Goal: Transaction & Acquisition: Subscribe to service/newsletter

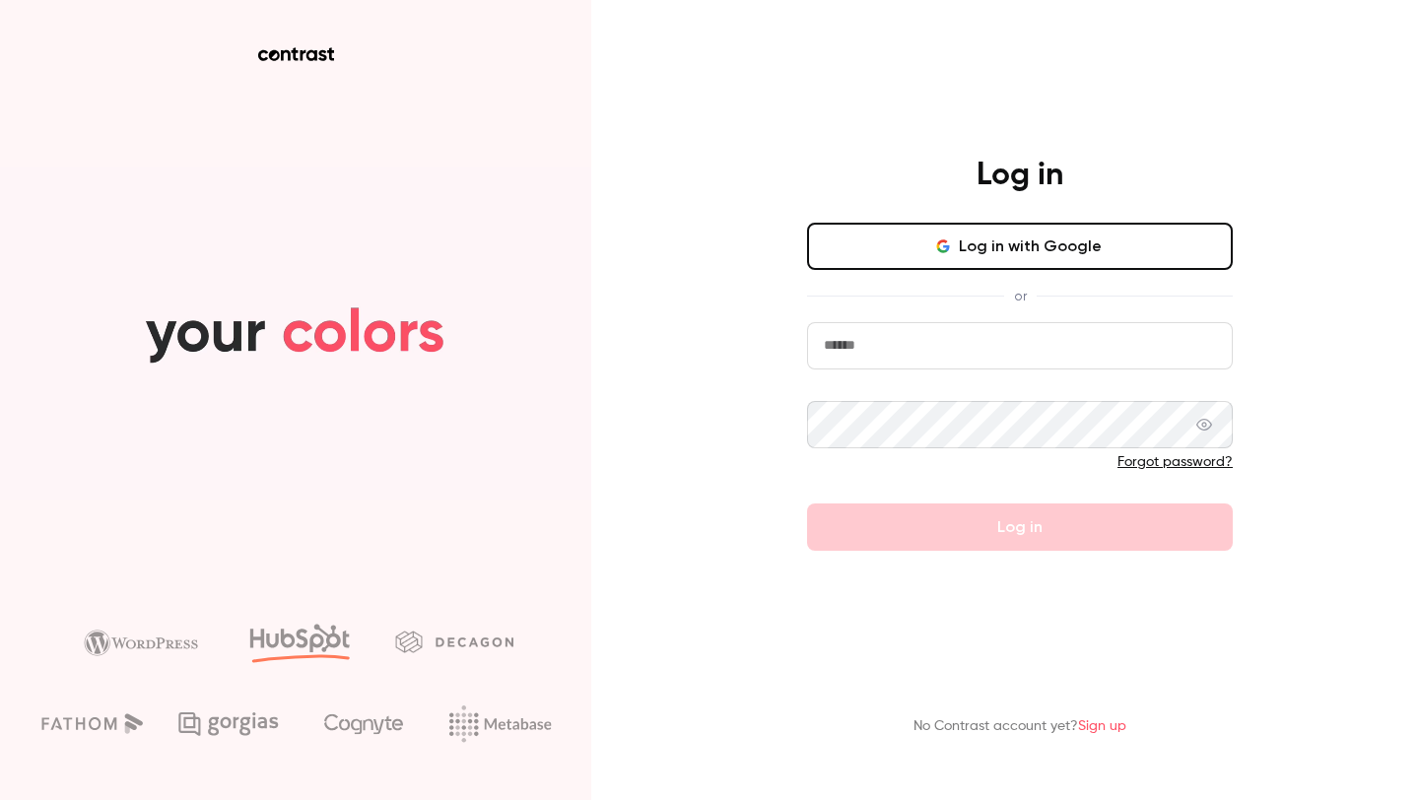
click at [1107, 724] on link "Sign up" at bounding box center [1102, 726] width 48 height 14
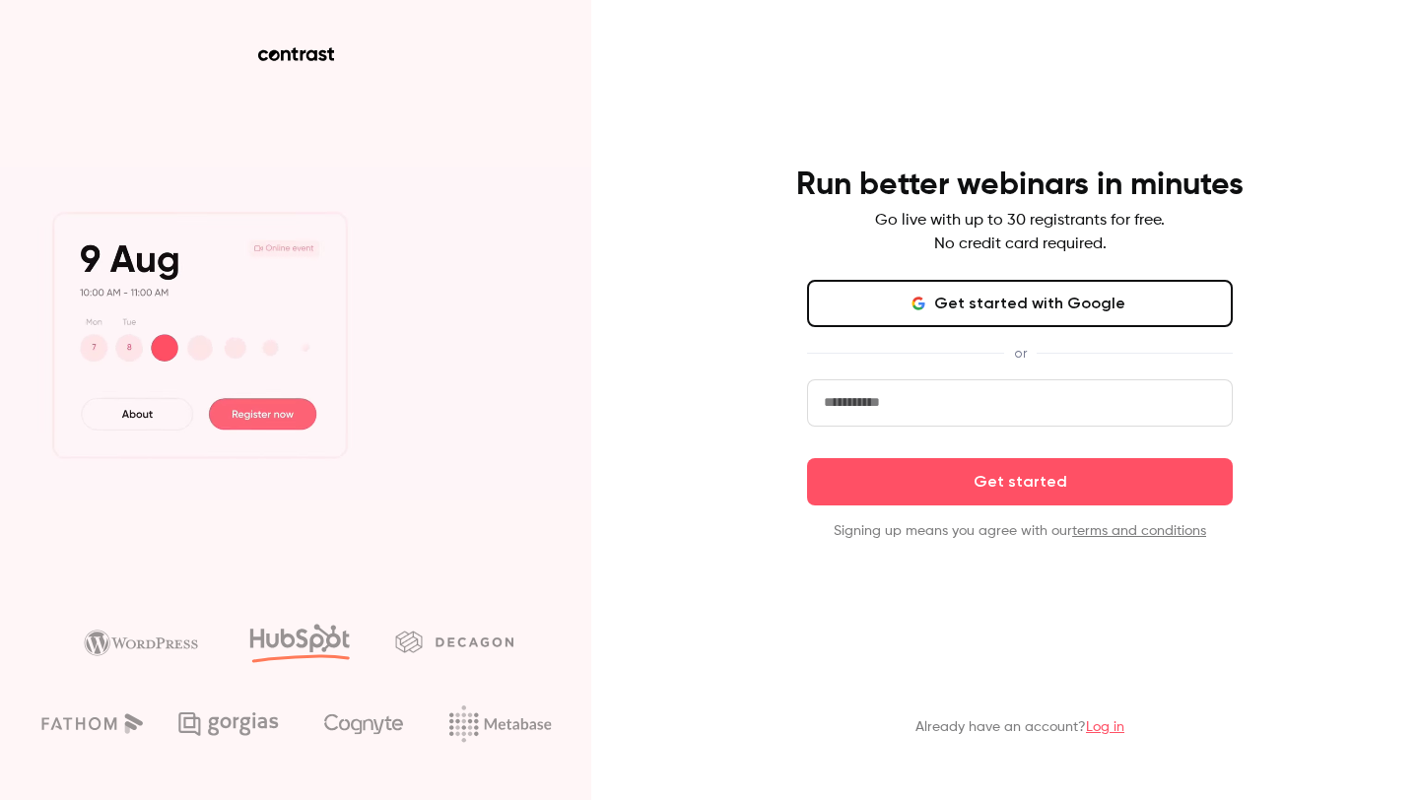
click at [1116, 731] on link "Log in" at bounding box center [1105, 727] width 38 height 14
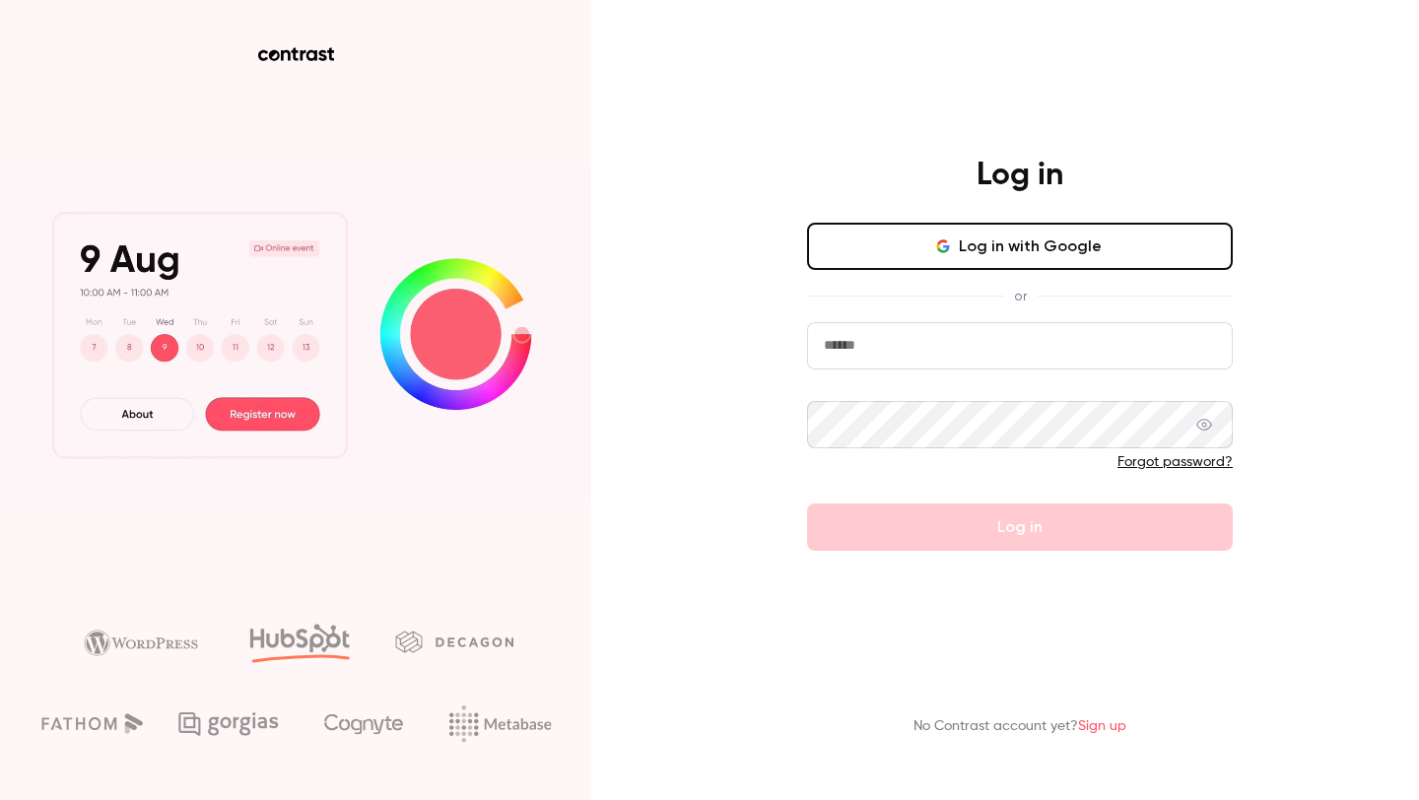
click at [1006, 238] on button "Log in with Google" at bounding box center [1020, 246] width 426 height 47
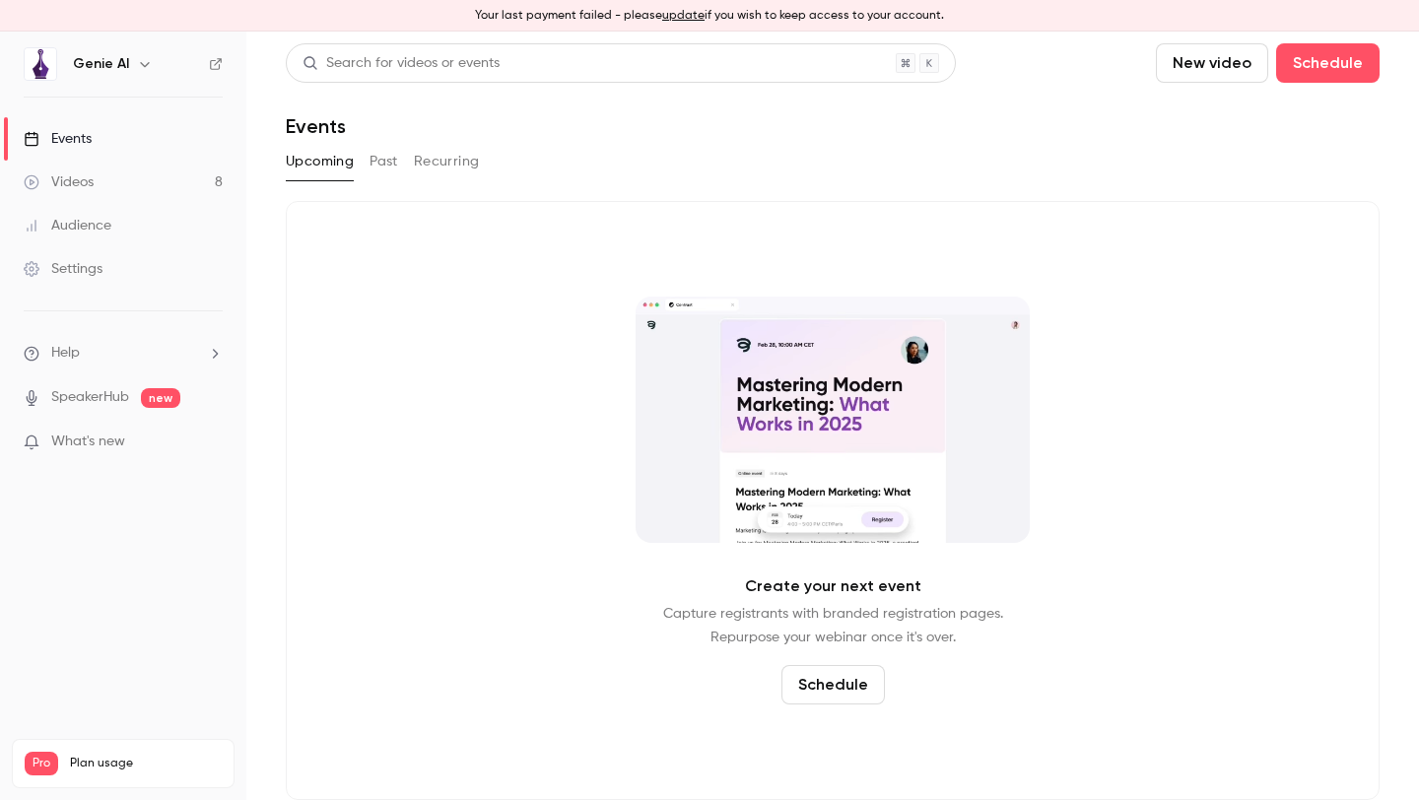
click at [91, 756] on span "Plan usage" at bounding box center [146, 764] width 152 height 16
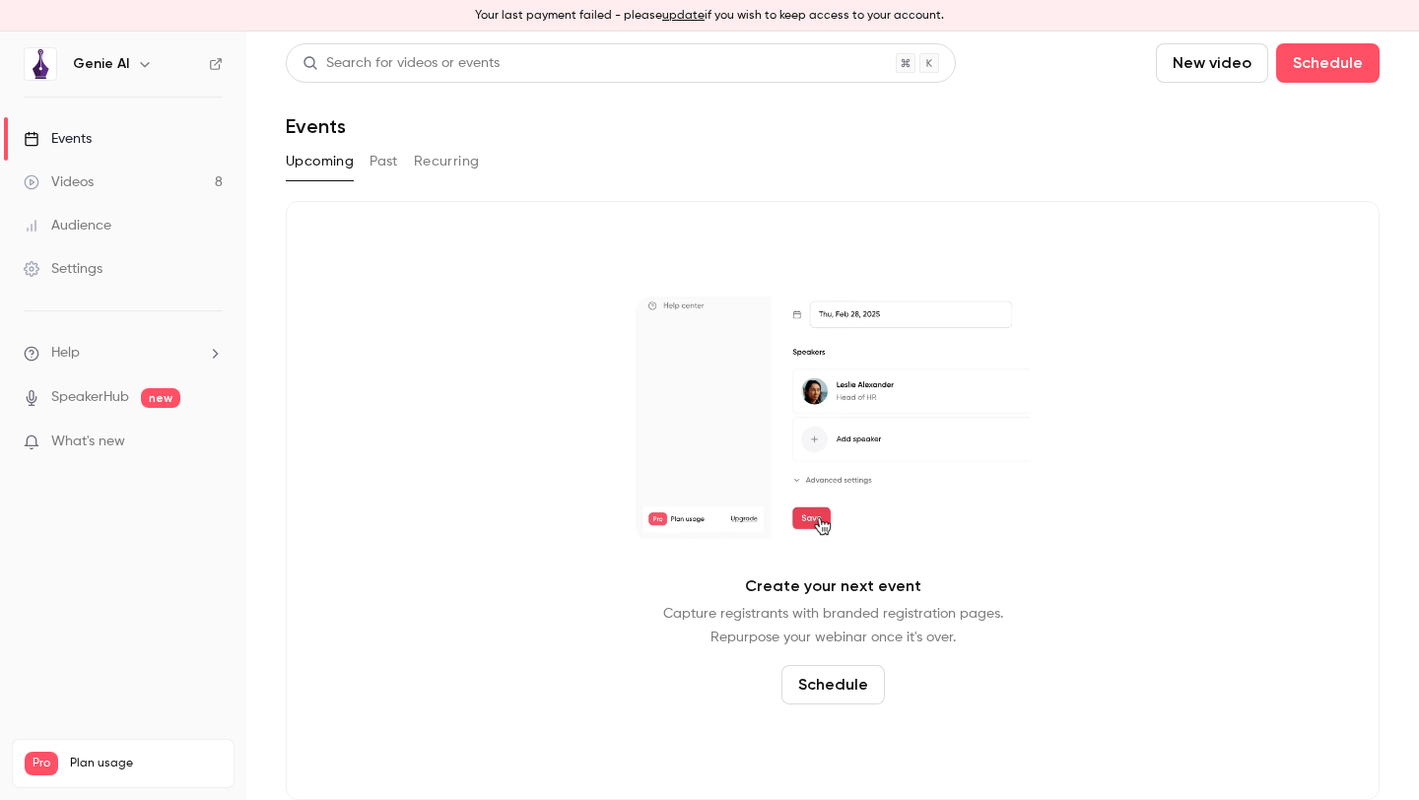
click at [85, 271] on div "Settings" at bounding box center [63, 269] width 79 height 20
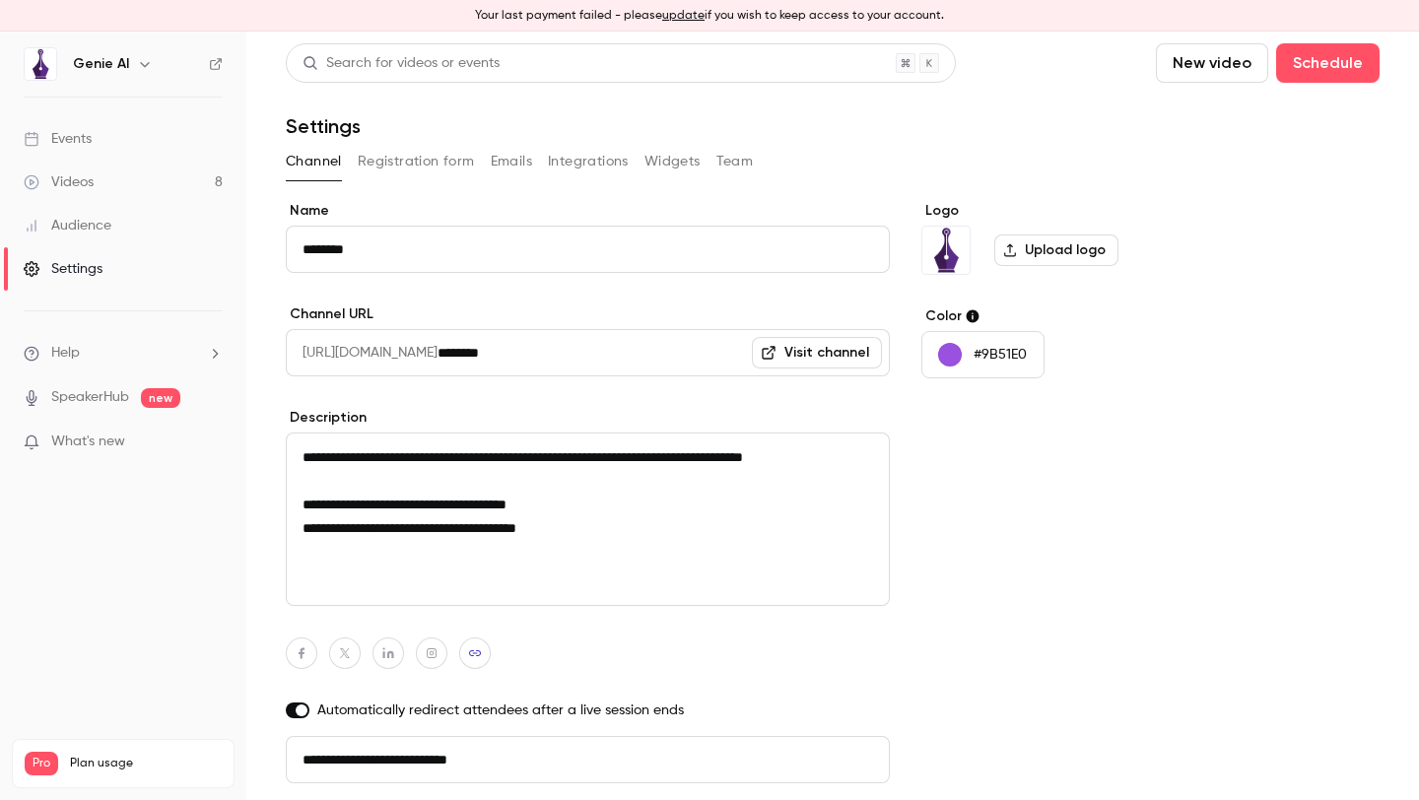
click at [734, 167] on button "Team" at bounding box center [735, 162] width 37 height 32
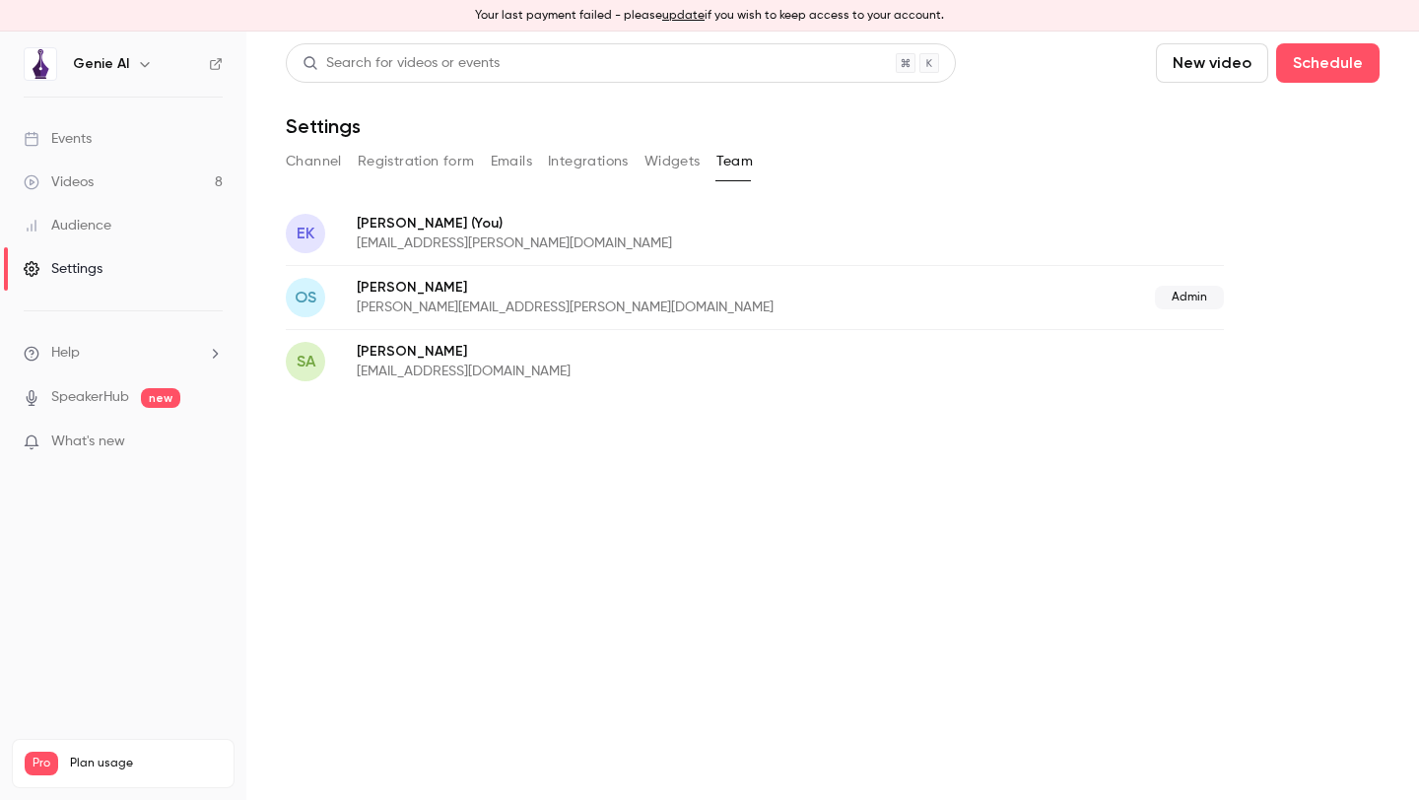
click at [312, 161] on button "Channel" at bounding box center [314, 162] width 56 height 32
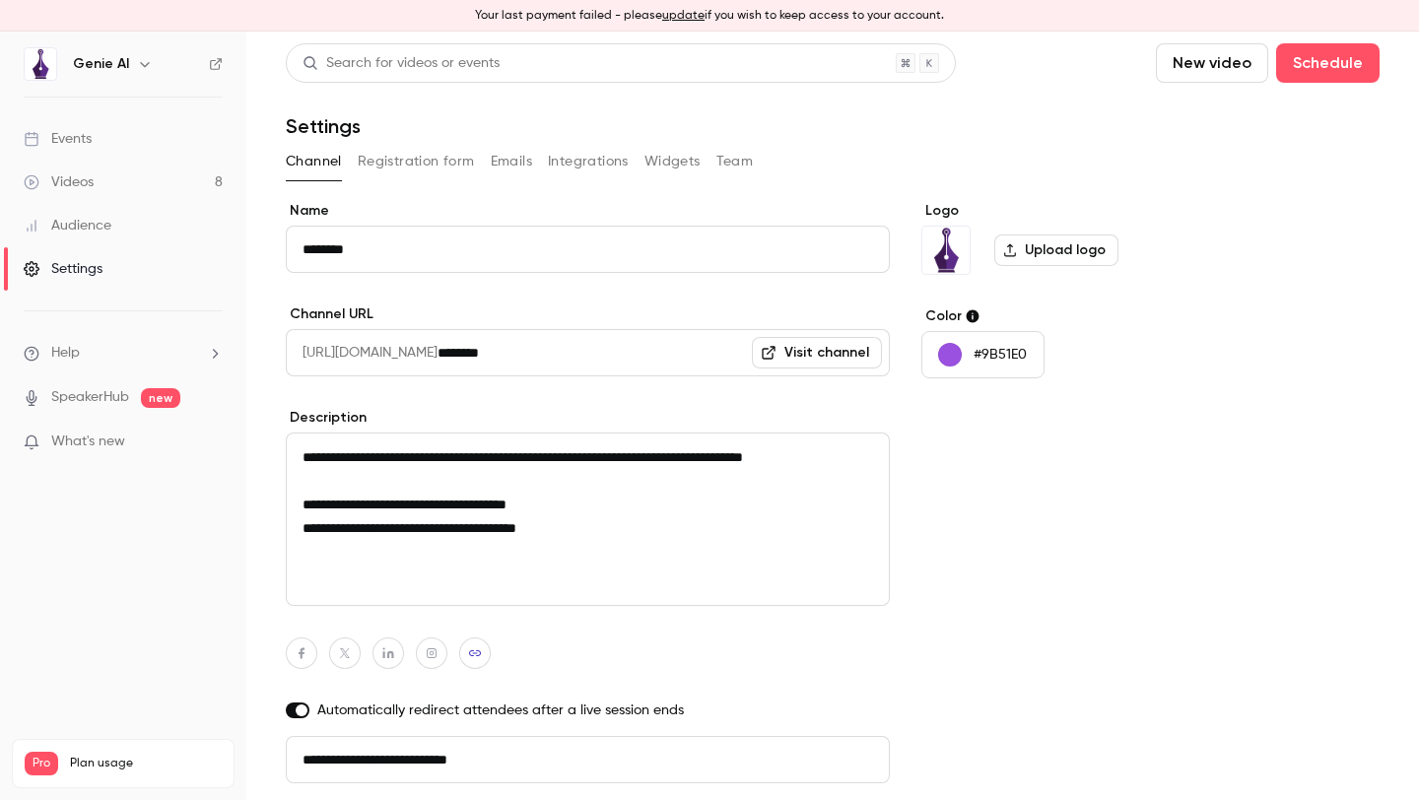
scroll to position [66, 0]
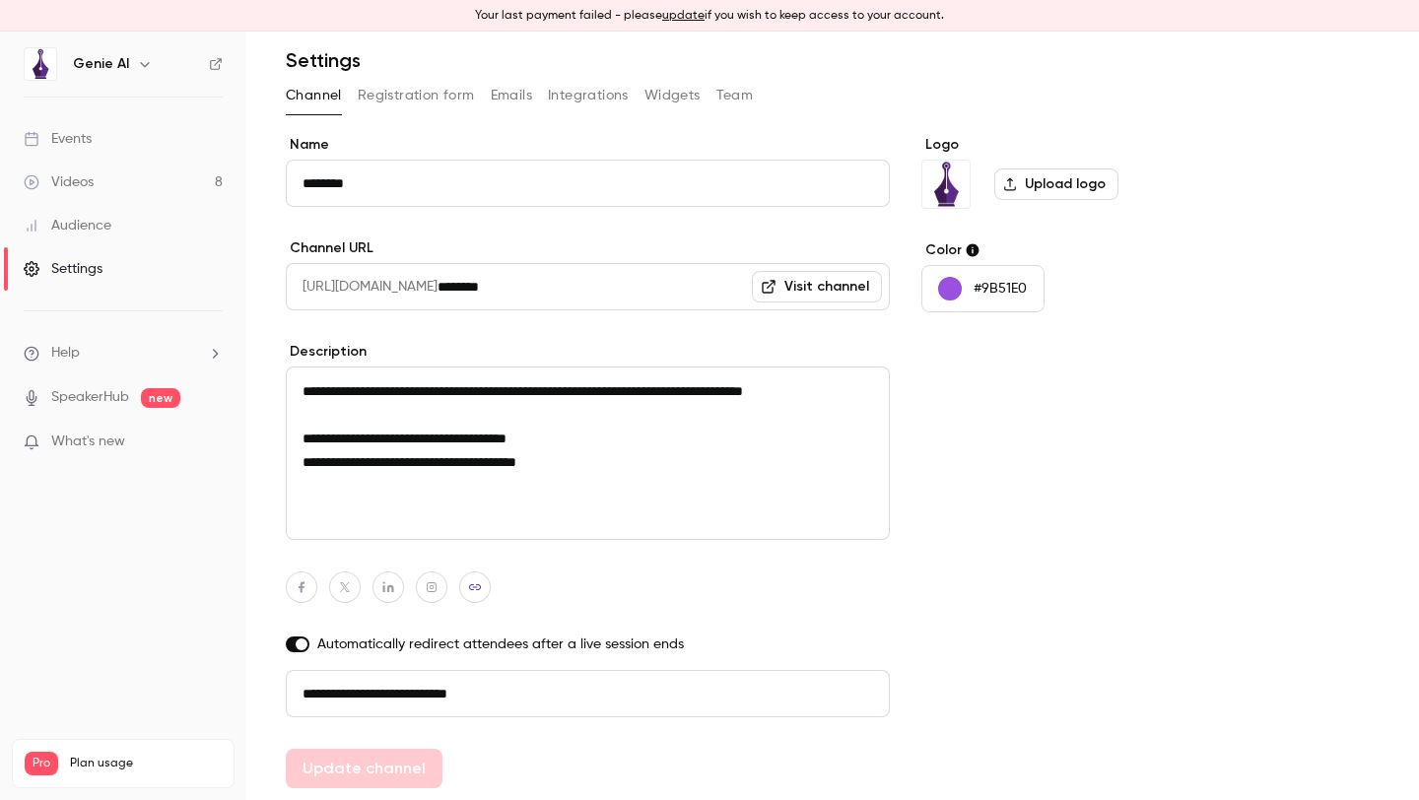
click at [39, 752] on span "Pro" at bounding box center [42, 764] width 34 height 24
click at [88, 756] on span "Plan usage" at bounding box center [146, 764] width 152 height 16
click at [110, 349] on li "Help" at bounding box center [123, 353] width 199 height 21
click at [123, 351] on div at bounding box center [709, 400] width 1419 height 800
click at [133, 57] on button "button" at bounding box center [145, 64] width 24 height 24
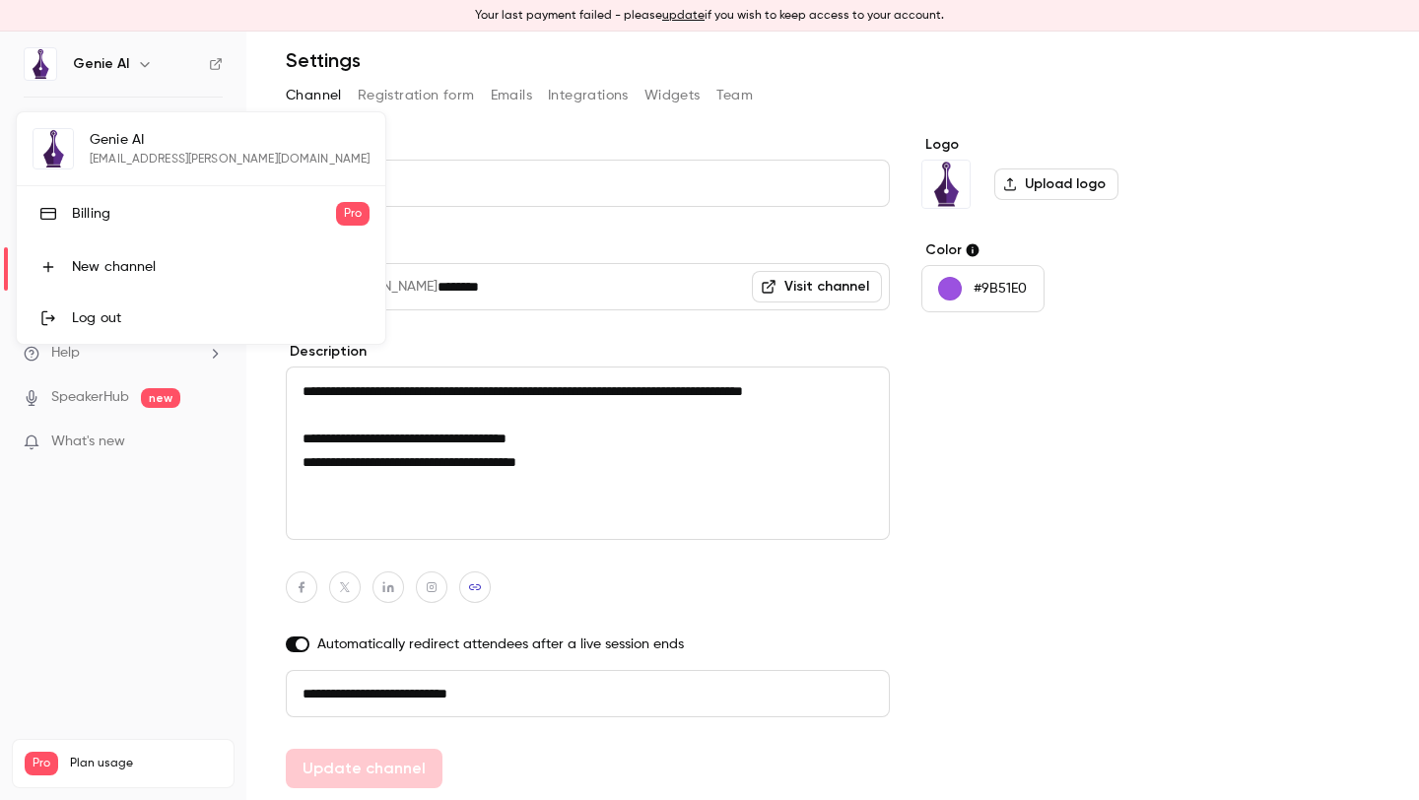
click at [133, 220] on div "Billing" at bounding box center [204, 214] width 264 height 20
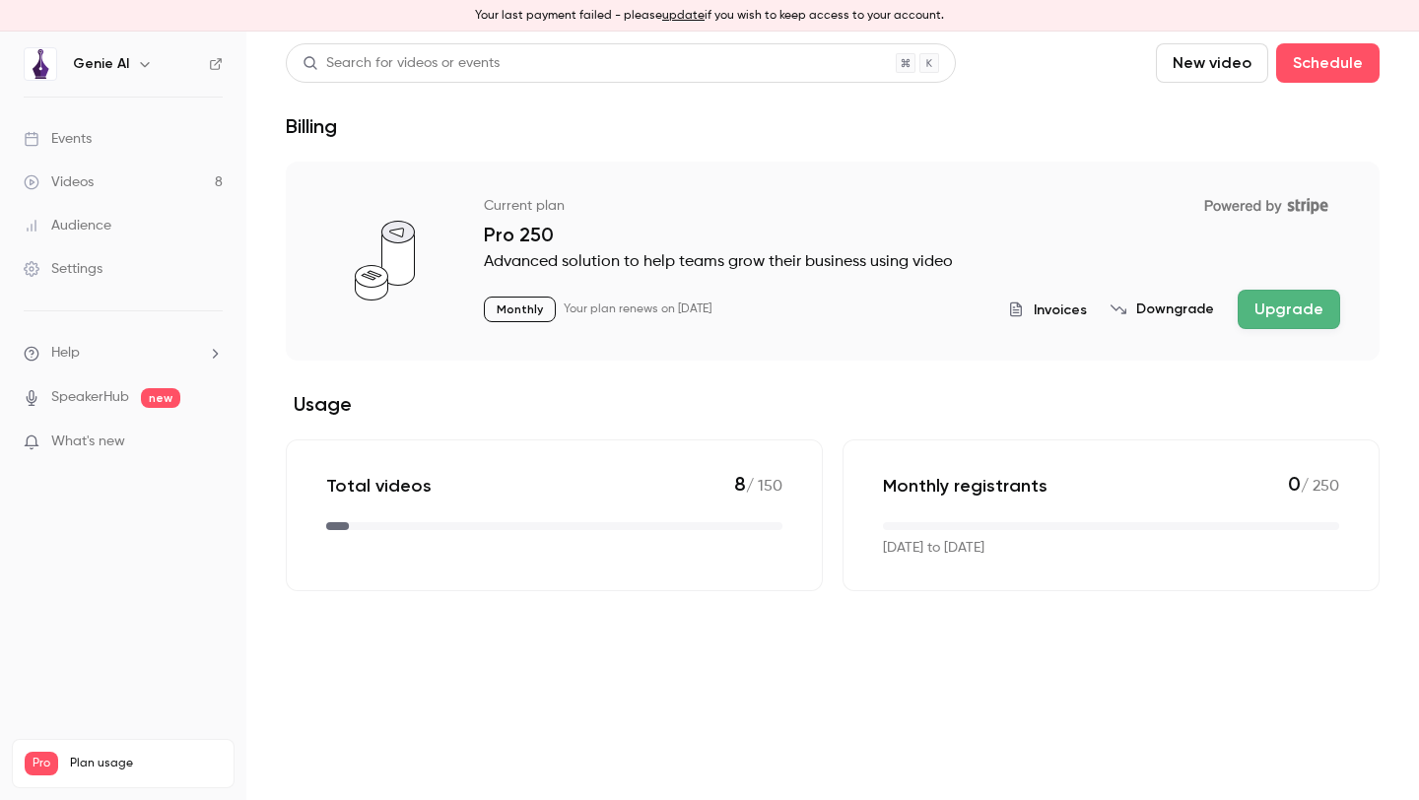
click at [1285, 318] on button "Upgrade" at bounding box center [1289, 309] width 103 height 39
